Goal: Submit feedback/report problem: Submit feedback/report problem

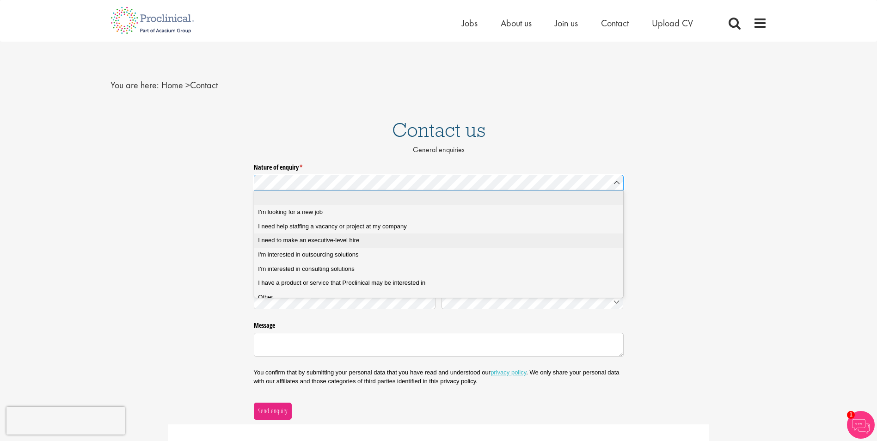
click at [301, 241] on span "I need to make an executive-level hire" at bounding box center [308, 240] width 101 height 8
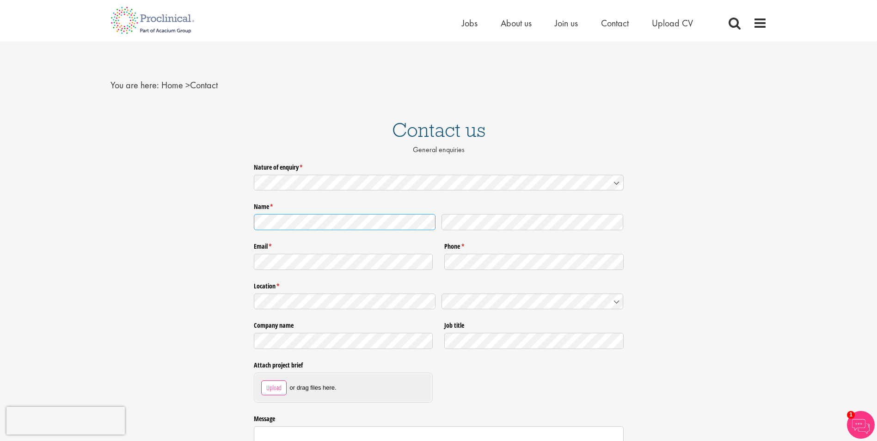
click at [102, 219] on div "Nature of enquiry * (required) Name * (required) Email * (required) Phone * (re…" at bounding box center [438, 335] width 877 height 353
click at [406, 219] on div at bounding box center [439, 222] width 370 height 22
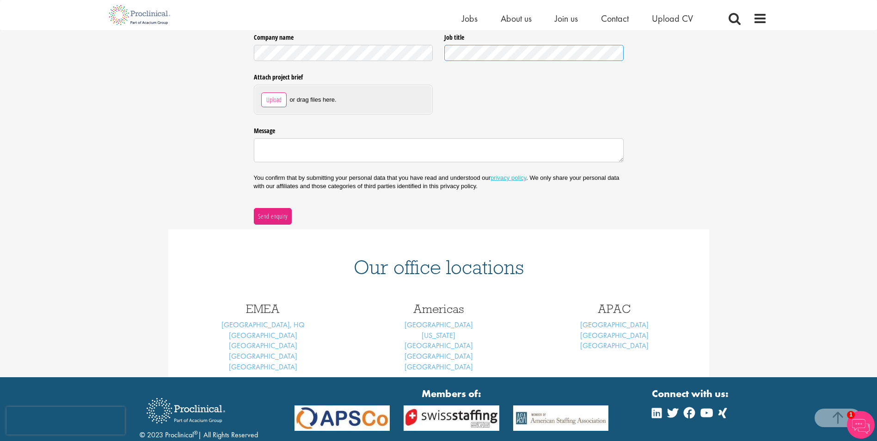
scroll to position [277, 0]
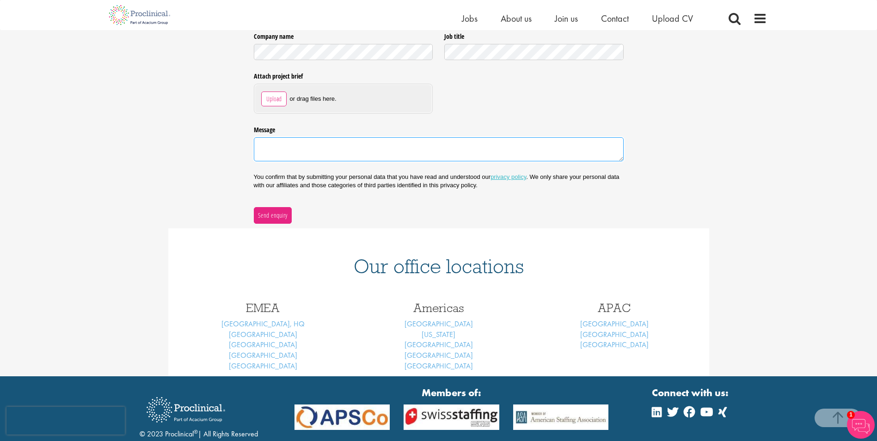
click at [280, 146] on textarea "Message" at bounding box center [439, 149] width 370 height 24
click at [421, 148] on textarea "We are looking for recruitment agency that specialized in" at bounding box center [439, 149] width 370 height 24
type textarea "We are looking for recruitment agency that specialized in Pharmaceutical hirings"
click at [273, 218] on span "Send enquiry" at bounding box center [272, 215] width 30 height 10
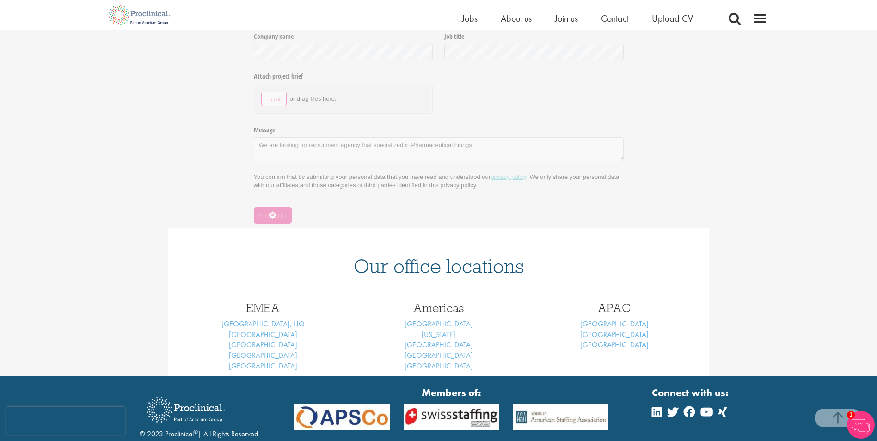
scroll to position [0, 0]
